Goal: Information Seeking & Learning: Compare options

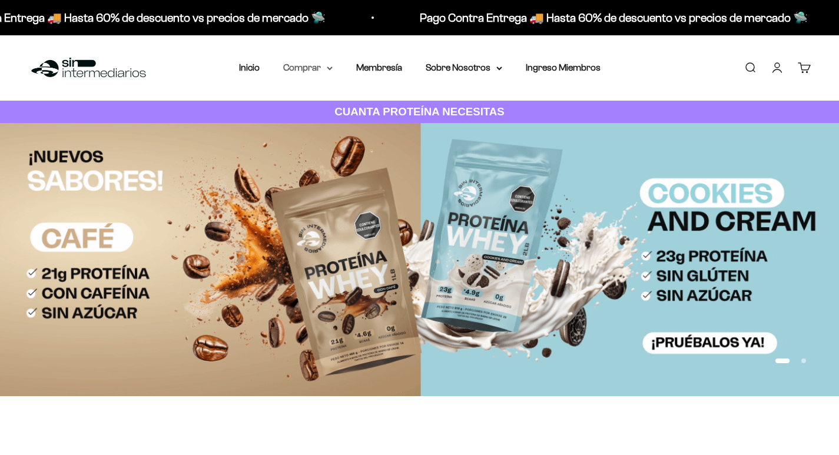
click at [312, 70] on summary "Comprar" at bounding box center [307, 67] width 49 height 15
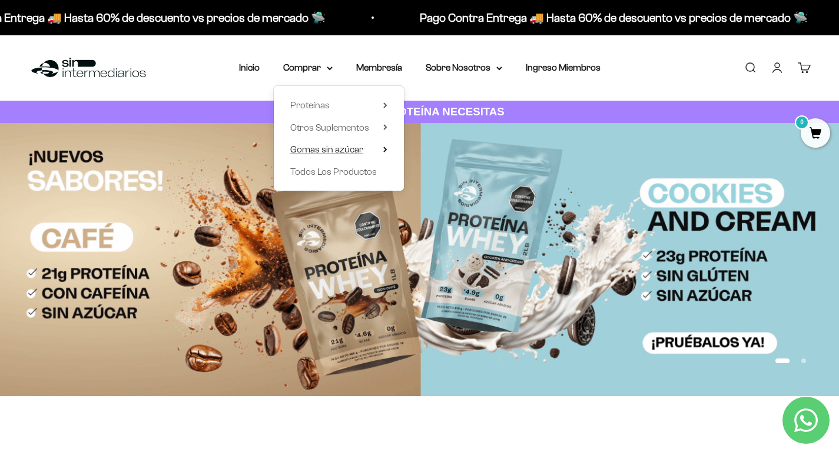
click at [348, 142] on span "Gomas sin azúcar" at bounding box center [326, 149] width 73 height 15
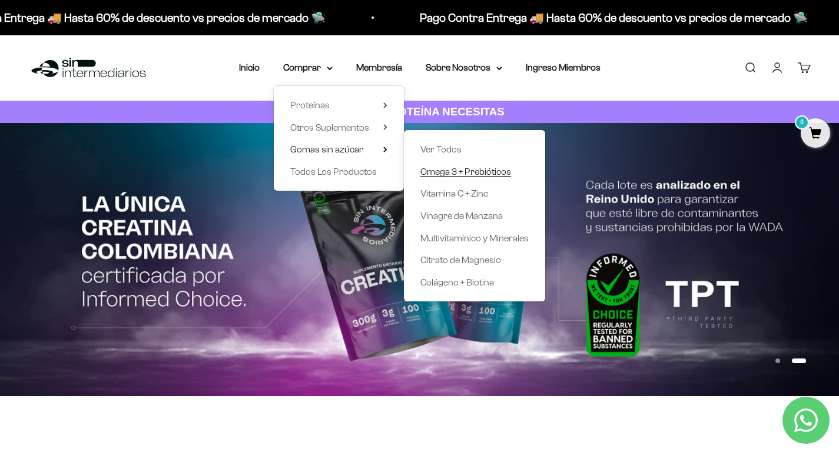
click at [462, 171] on span "Omega 3 + Prebióticos" at bounding box center [465, 172] width 91 height 10
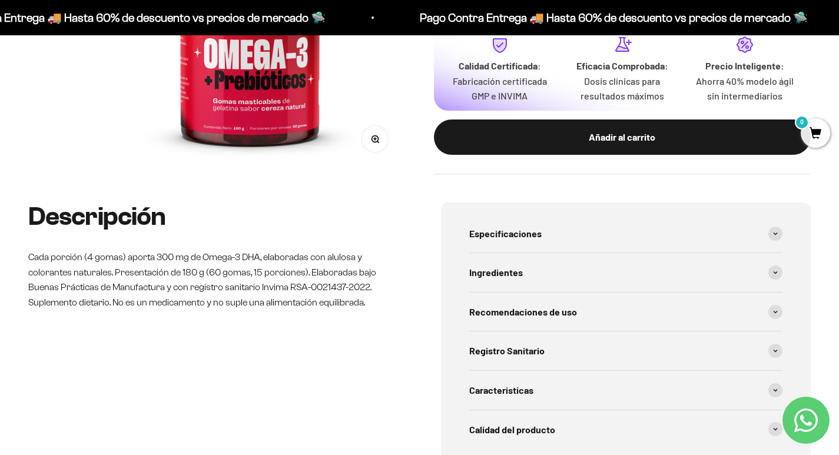
scroll to position [294, 0]
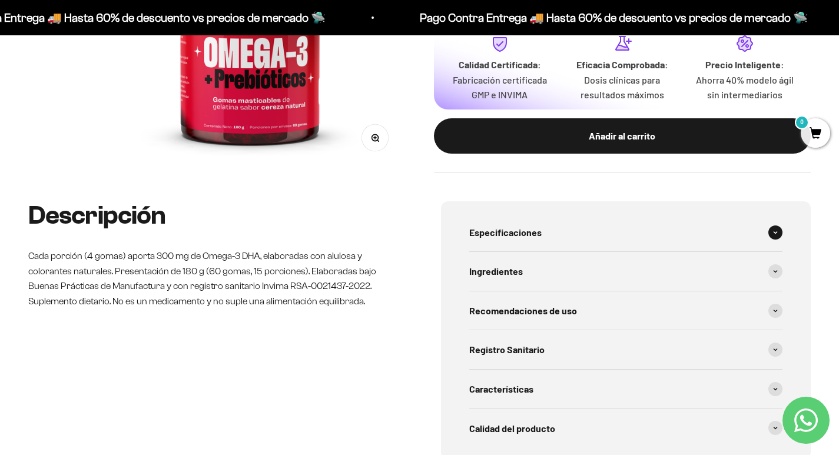
click at [517, 231] on span "Especificaciones" at bounding box center [505, 232] width 72 height 15
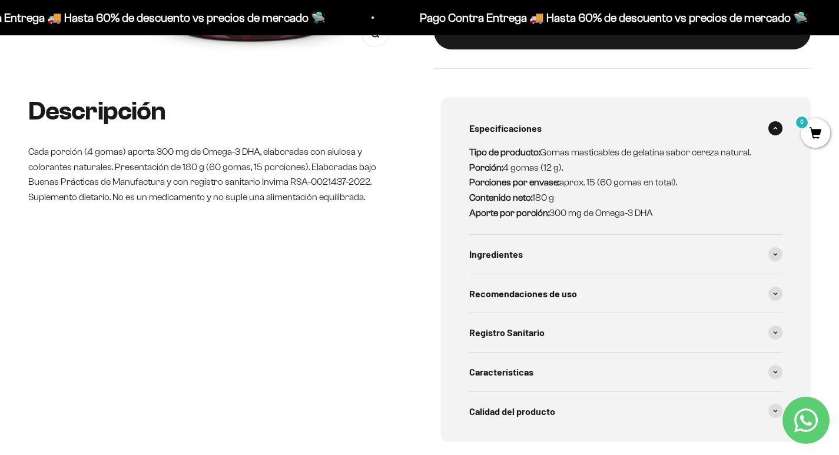
scroll to position [412, 0]
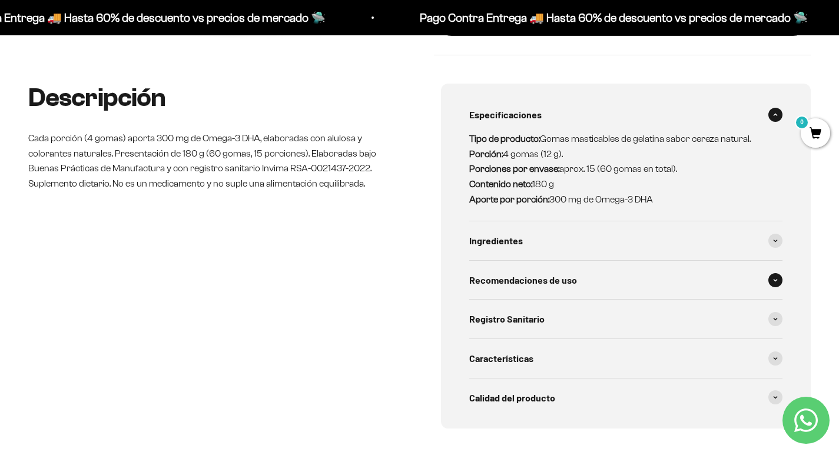
click at [520, 281] on span "Recomendaciones de uso" at bounding box center [523, 280] width 108 height 15
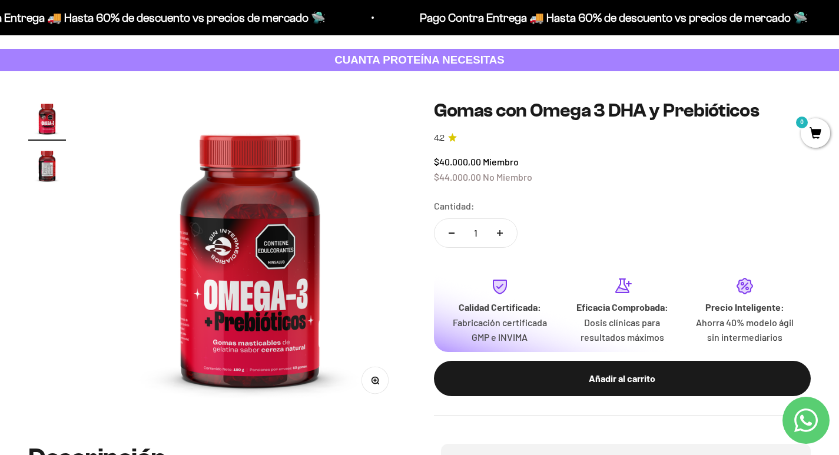
scroll to position [0, 0]
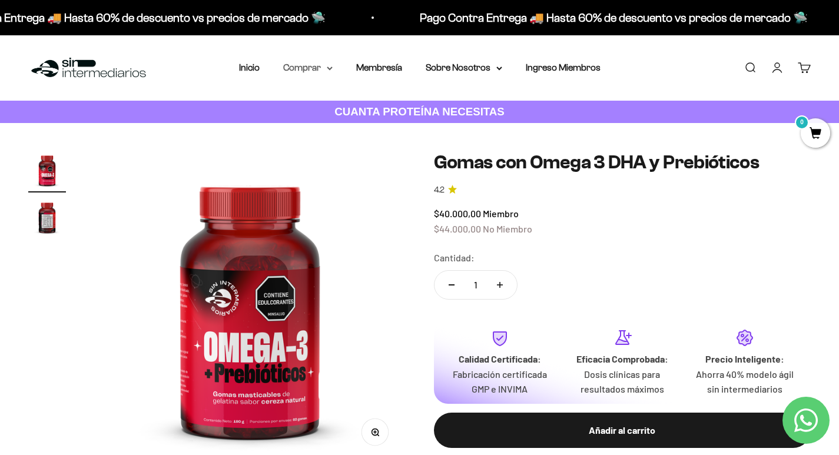
click at [320, 65] on summary "Comprar" at bounding box center [307, 67] width 49 height 15
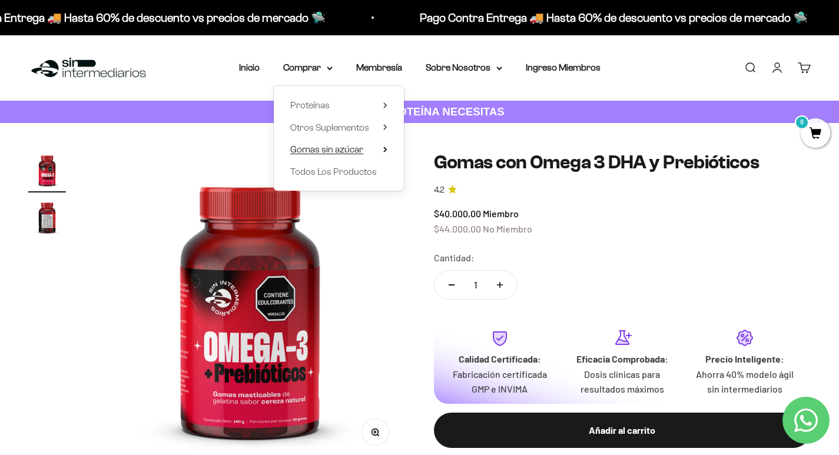
click at [334, 153] on span "Gomas sin azúcar" at bounding box center [326, 149] width 73 height 10
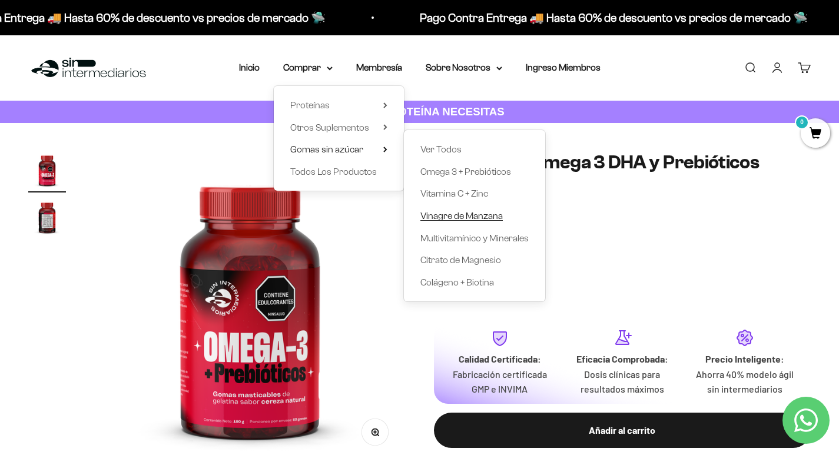
click at [483, 217] on span "Vinagre de Manzana" at bounding box center [461, 216] width 82 height 10
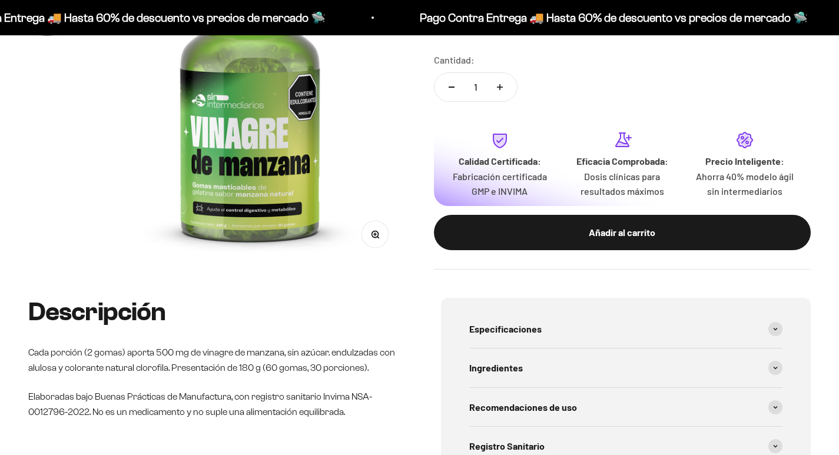
scroll to position [294, 0]
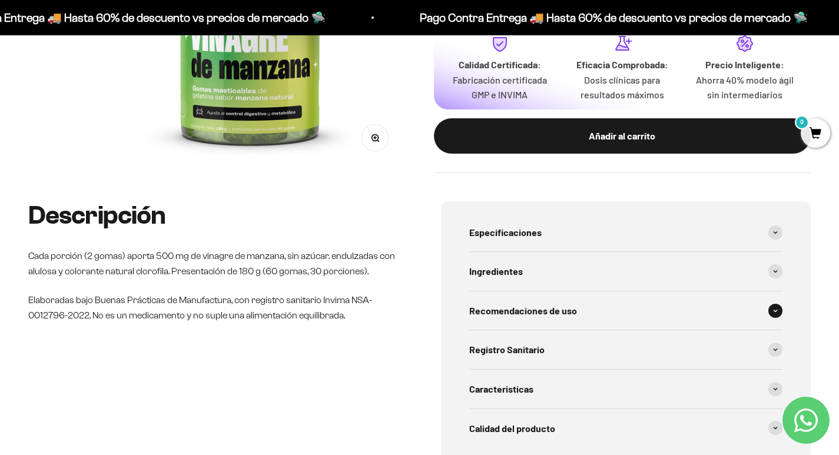
click at [496, 307] on span "Recomendaciones de uso" at bounding box center [523, 310] width 108 height 15
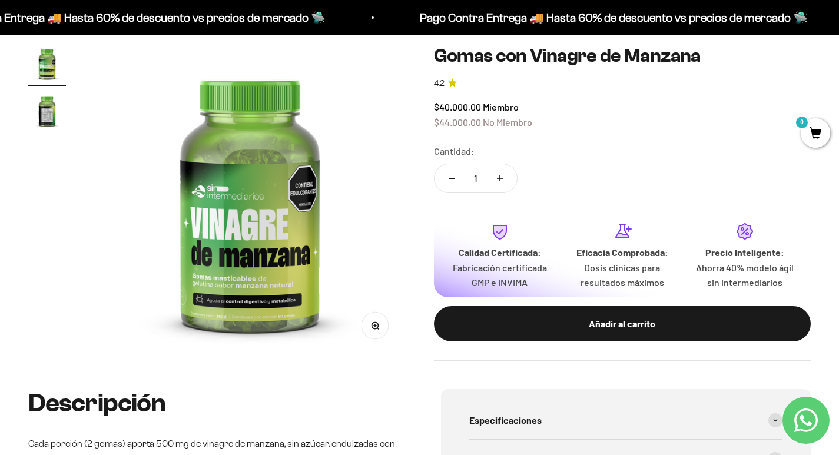
scroll to position [0, 0]
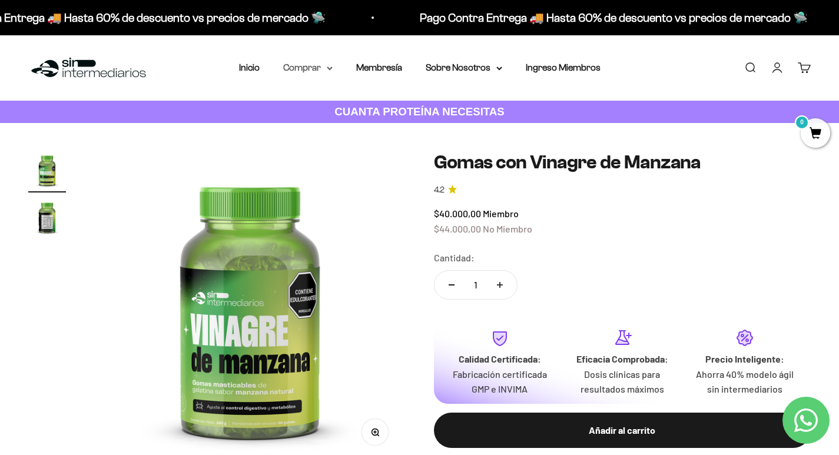
click at [297, 64] on summary "Comprar" at bounding box center [307, 67] width 49 height 15
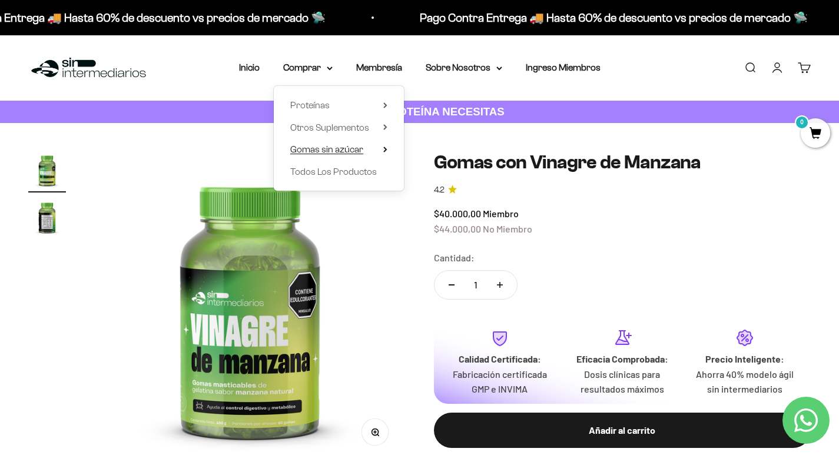
click at [328, 144] on span "Gomas sin azúcar" at bounding box center [326, 149] width 73 height 10
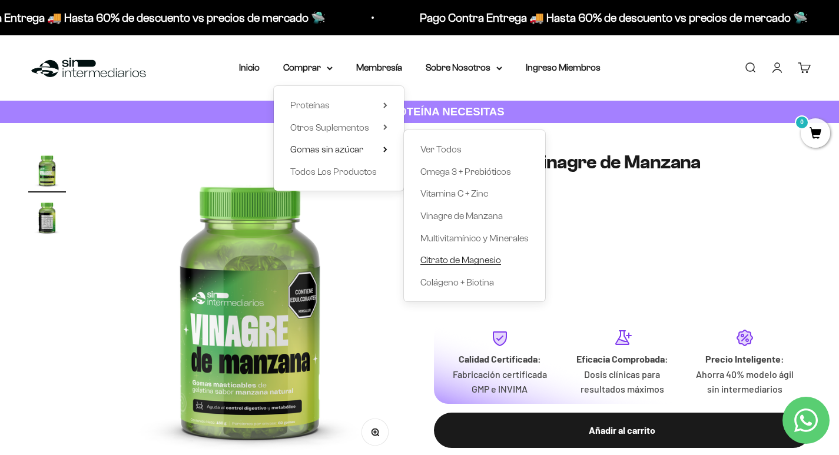
click at [485, 261] on span "Citrato de Magnesio" at bounding box center [460, 260] width 81 height 10
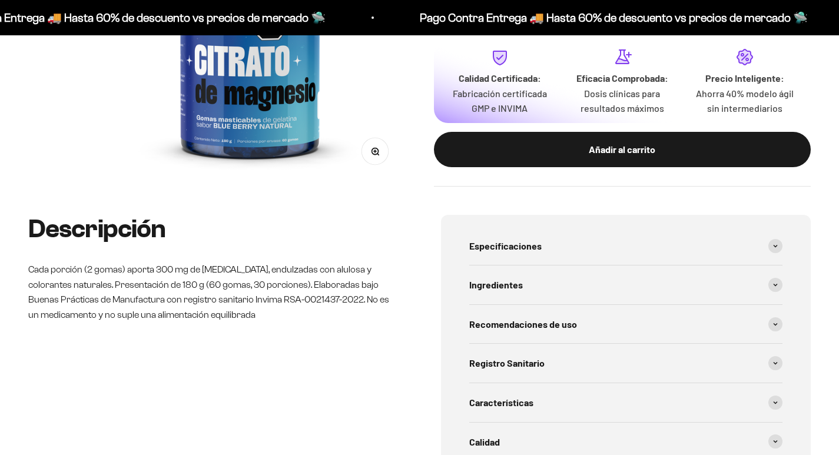
scroll to position [294, 0]
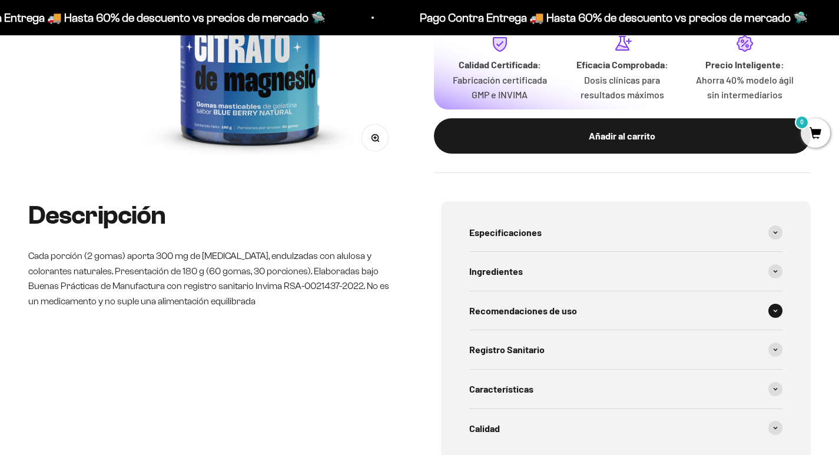
click at [539, 304] on span "Recomendaciones de uso" at bounding box center [523, 310] width 108 height 15
